Goal: Transaction & Acquisition: Download file/media

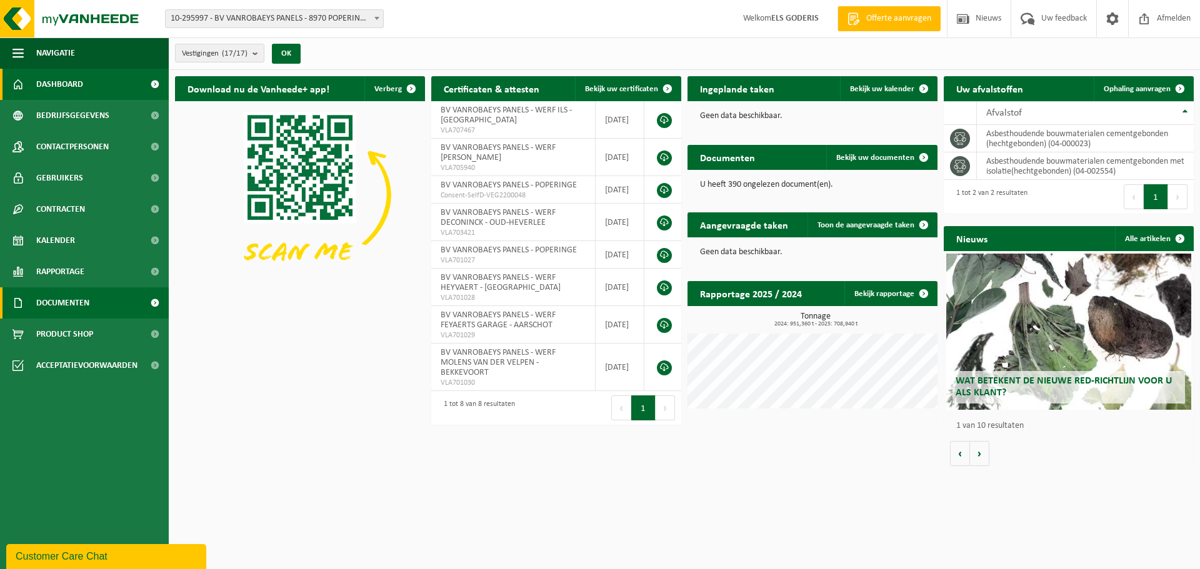
click at [65, 296] on span "Documenten" at bounding box center [62, 303] width 53 height 31
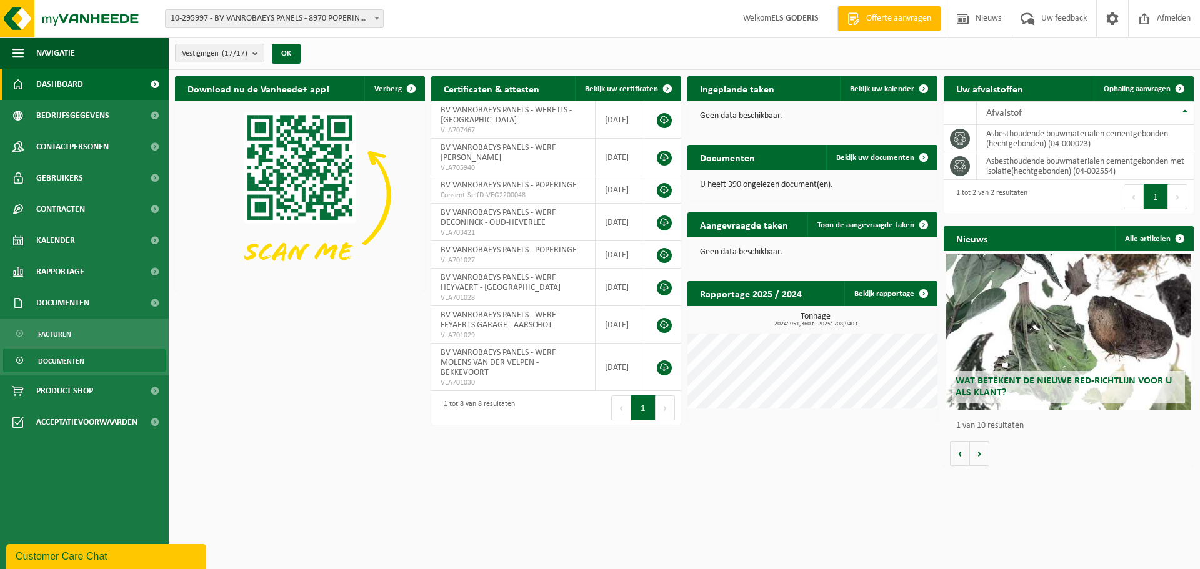
click at [62, 356] on span "Documenten" at bounding box center [61, 361] width 46 height 24
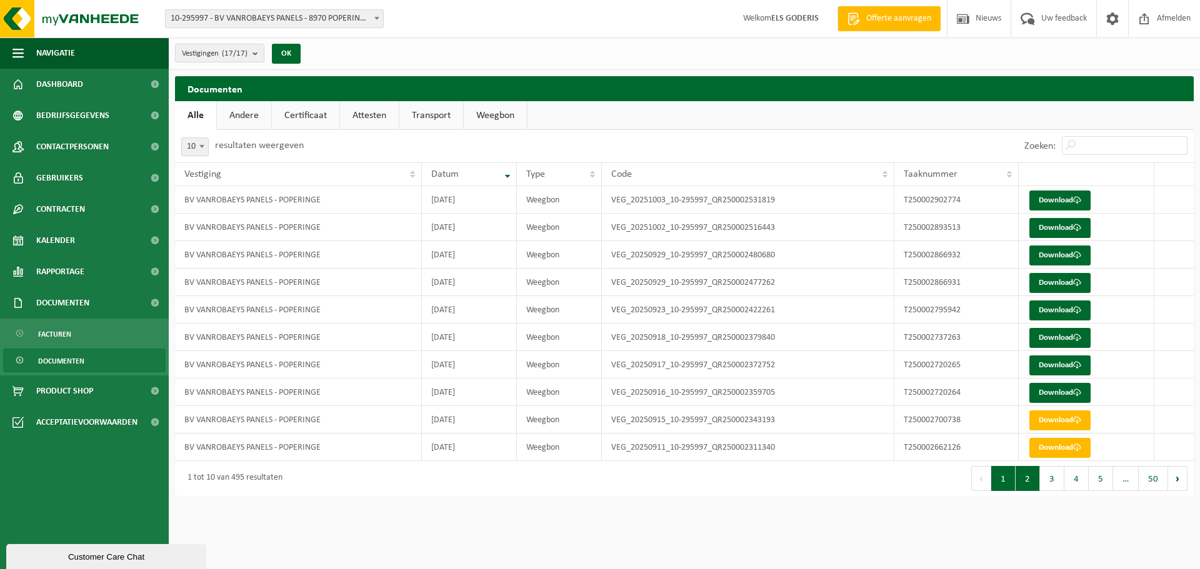
click at [1031, 489] on button "2" at bounding box center [1028, 478] width 24 height 25
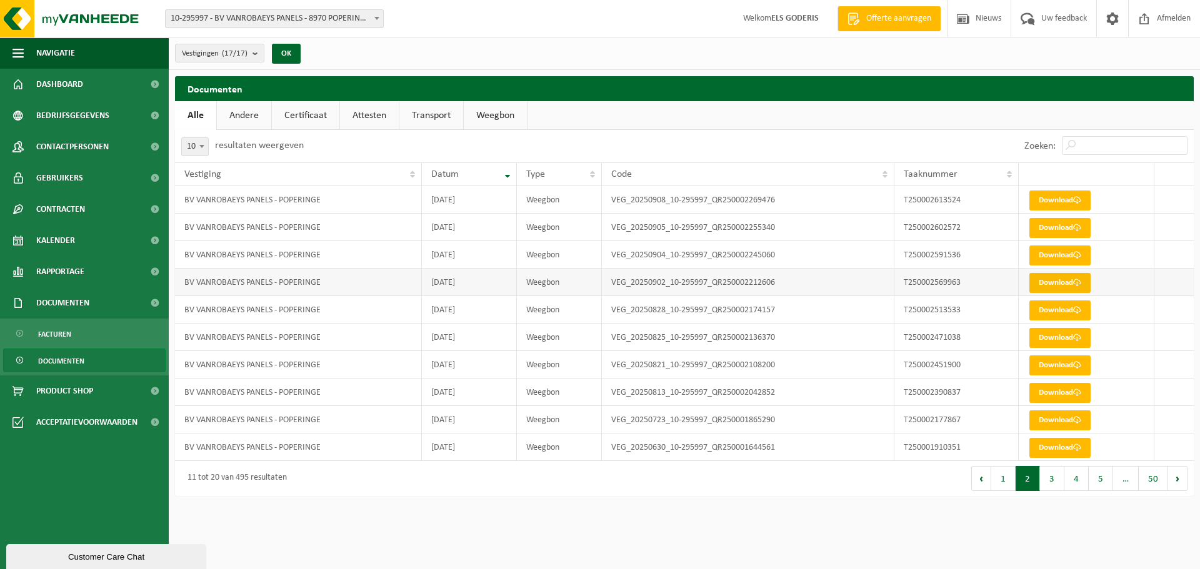
click at [1056, 279] on link "Download" at bounding box center [1059, 283] width 61 height 20
click at [1047, 259] on link "Download" at bounding box center [1059, 256] width 61 height 20
click at [1054, 226] on link "Download" at bounding box center [1059, 228] width 61 height 20
click at [1044, 202] on link "Download" at bounding box center [1059, 201] width 61 height 20
click at [1003, 479] on button "1" at bounding box center [1003, 478] width 24 height 25
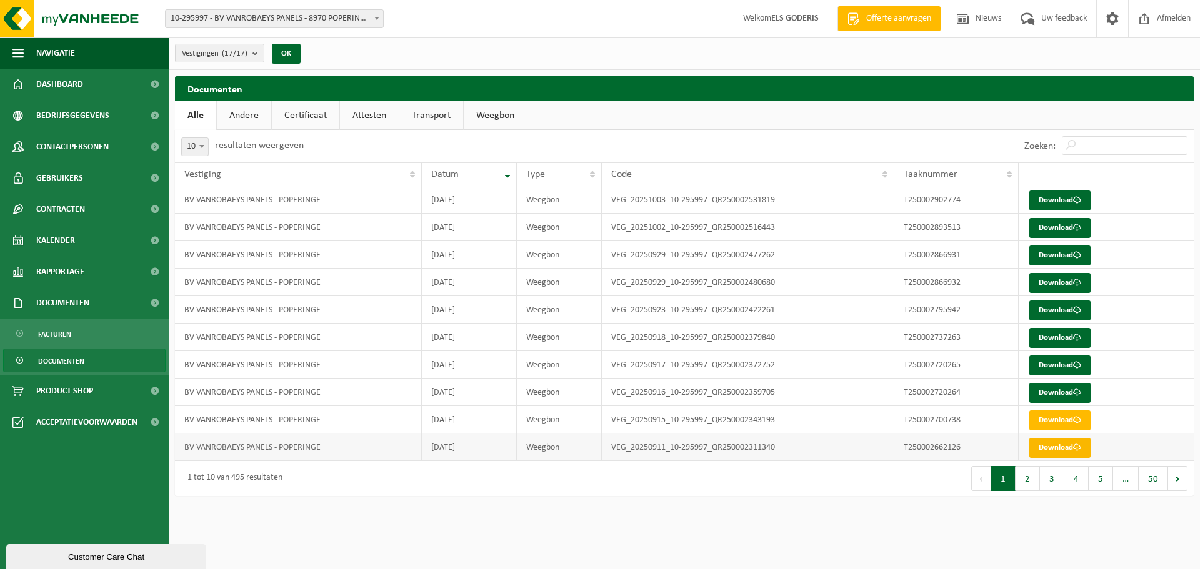
click at [1056, 448] on link "Download" at bounding box center [1059, 448] width 61 height 20
click at [1054, 424] on link "Download" at bounding box center [1059, 421] width 61 height 20
click at [1041, 389] on link "Download" at bounding box center [1059, 393] width 61 height 20
click at [1054, 363] on link "Download" at bounding box center [1059, 366] width 61 height 20
click at [1053, 341] on link "Download" at bounding box center [1059, 338] width 61 height 20
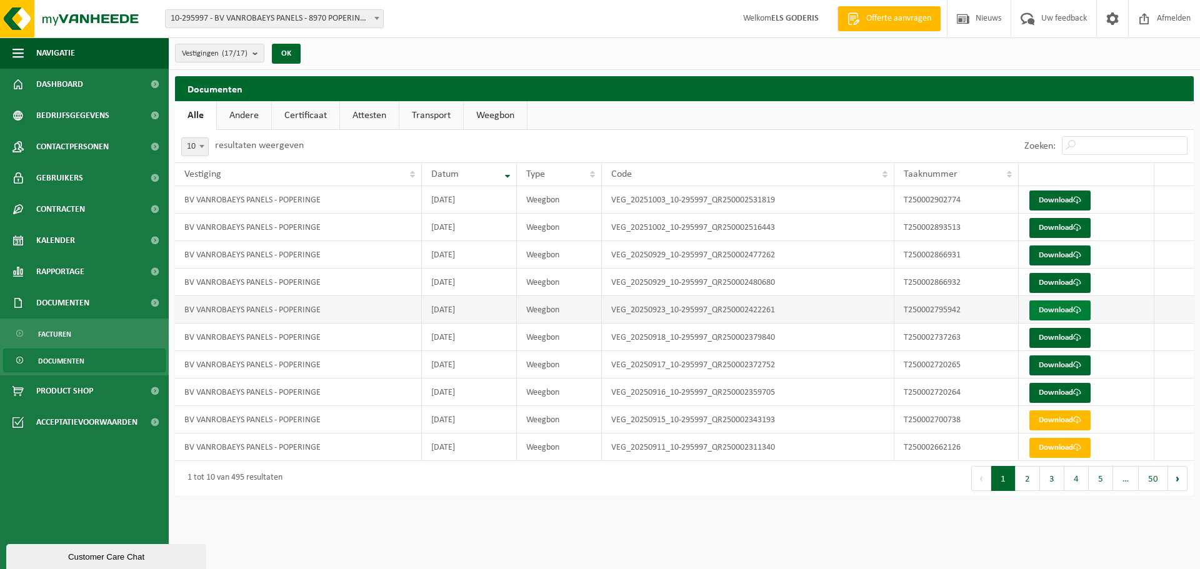
click at [1051, 316] on link "Download" at bounding box center [1059, 311] width 61 height 20
click at [1039, 284] on link "Download" at bounding box center [1059, 283] width 61 height 20
click at [1041, 257] on link "Download" at bounding box center [1059, 256] width 61 height 20
